Goal: Book appointment/travel/reservation

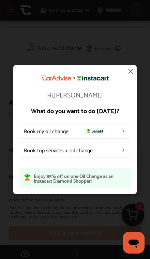
click at [119, 149] on link "Book top services + oil change" at bounding box center [75, 150] width 112 height 16
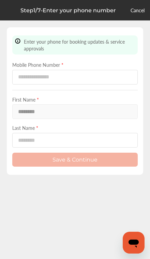
click at [39, 131] on label "Last Name *" at bounding box center [74, 127] width 125 height 7
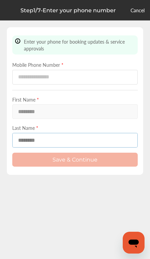
click at [44, 135] on input at bounding box center [74, 140] width 125 height 15
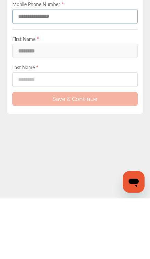
click at [21, 70] on input at bounding box center [74, 77] width 125 height 15
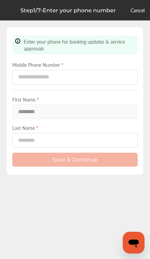
click at [40, 113] on div "First Name * ********" at bounding box center [74, 107] width 125 height 23
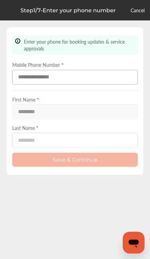
click at [35, 74] on input at bounding box center [74, 77] width 125 height 15
